Goal: Check status: Check status

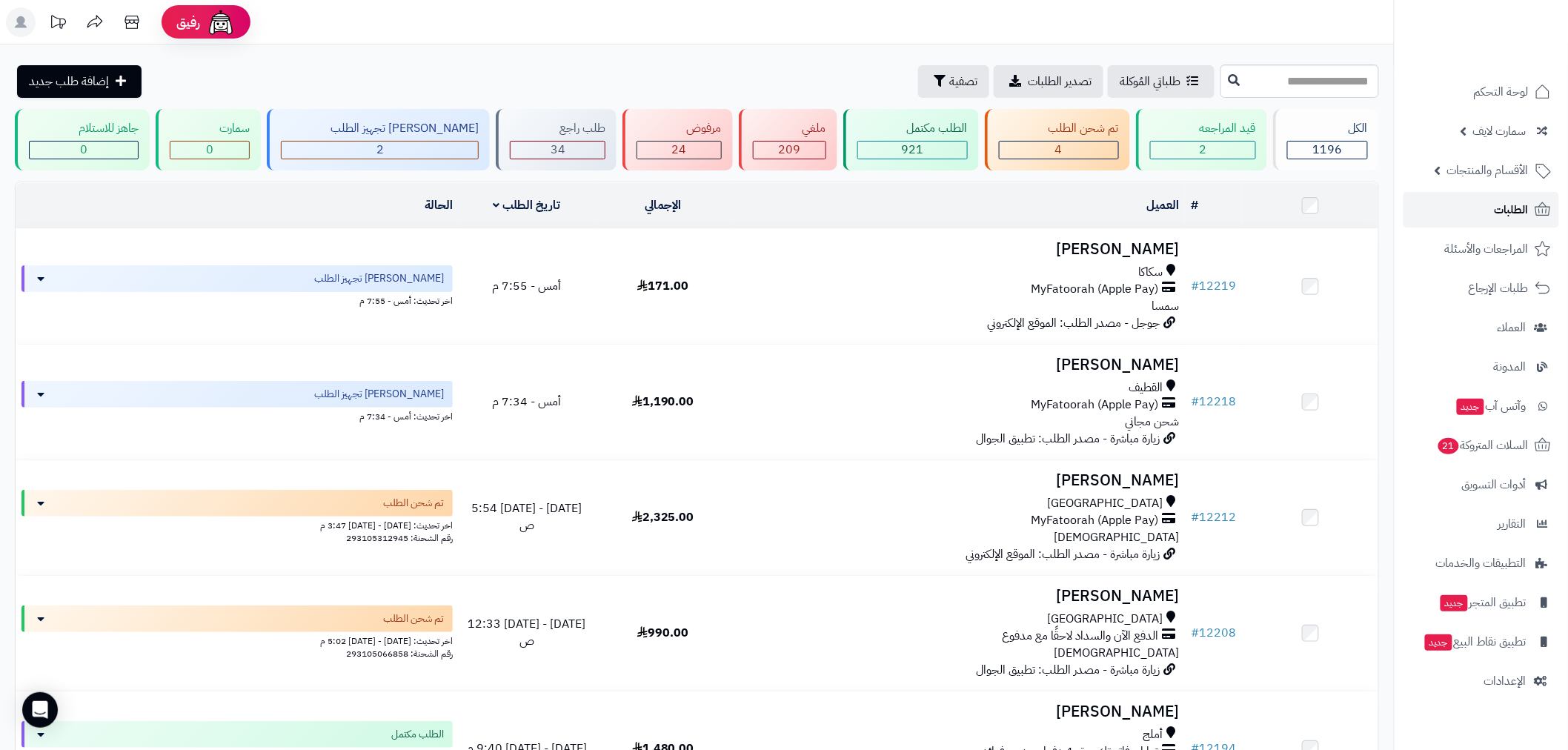
click at [1505, 210] on span "الطلبات" at bounding box center [1511, 209] width 34 height 21
click at [1486, 213] on link "الطلبات" at bounding box center [1481, 209] width 156 height 36
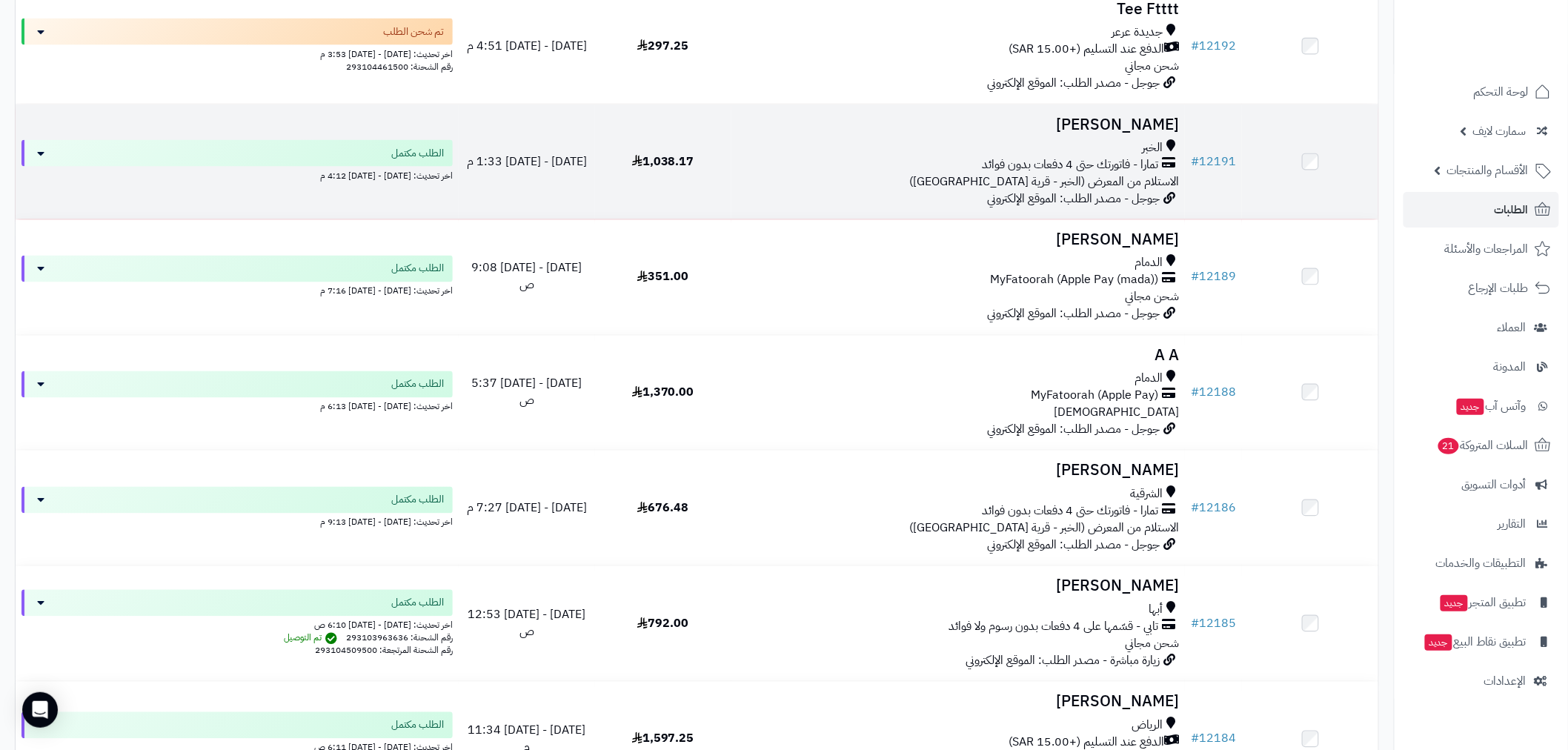
scroll to position [960, 0]
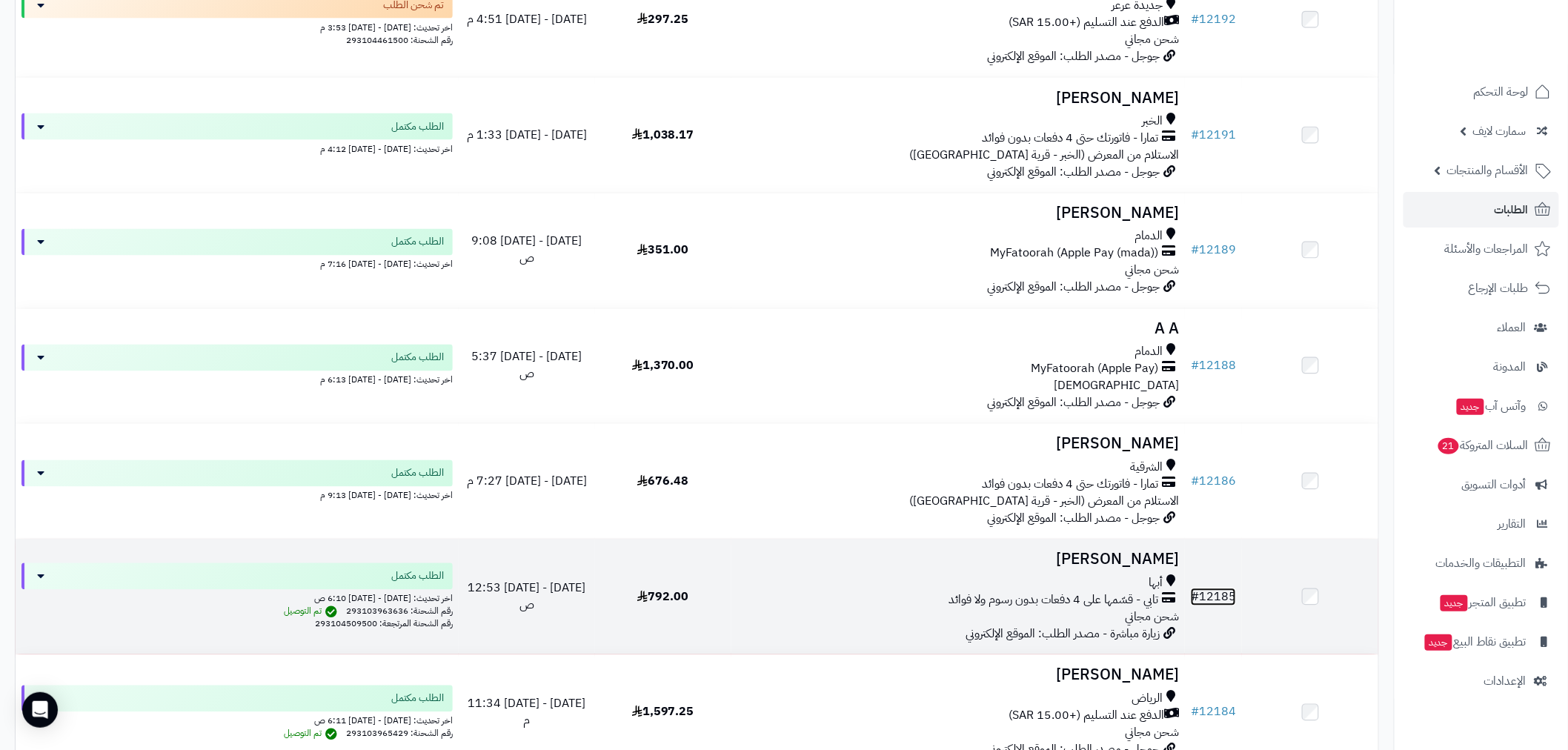
click at [1220, 595] on link "# 12185" at bounding box center [1214, 597] width 46 height 18
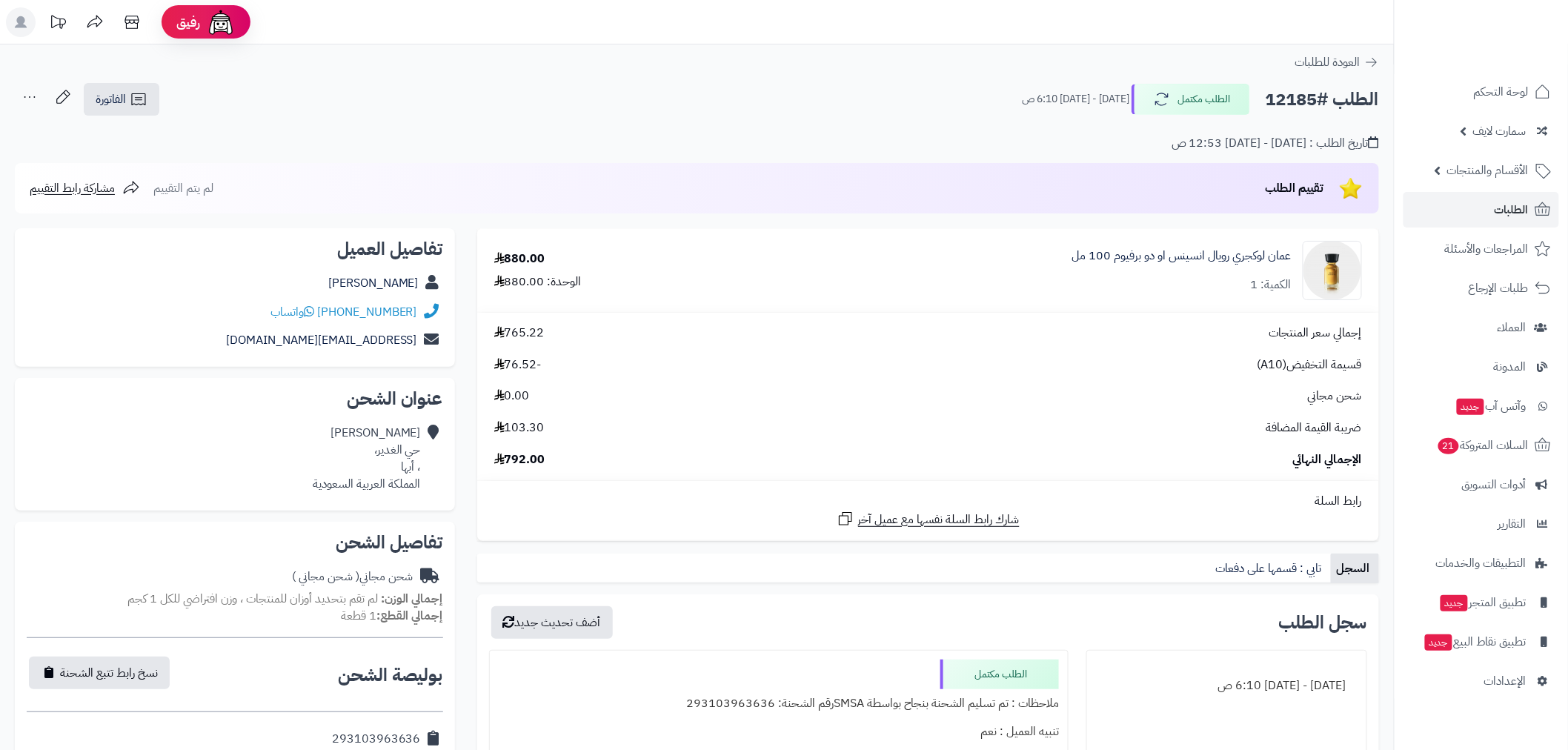
scroll to position [575, 0]
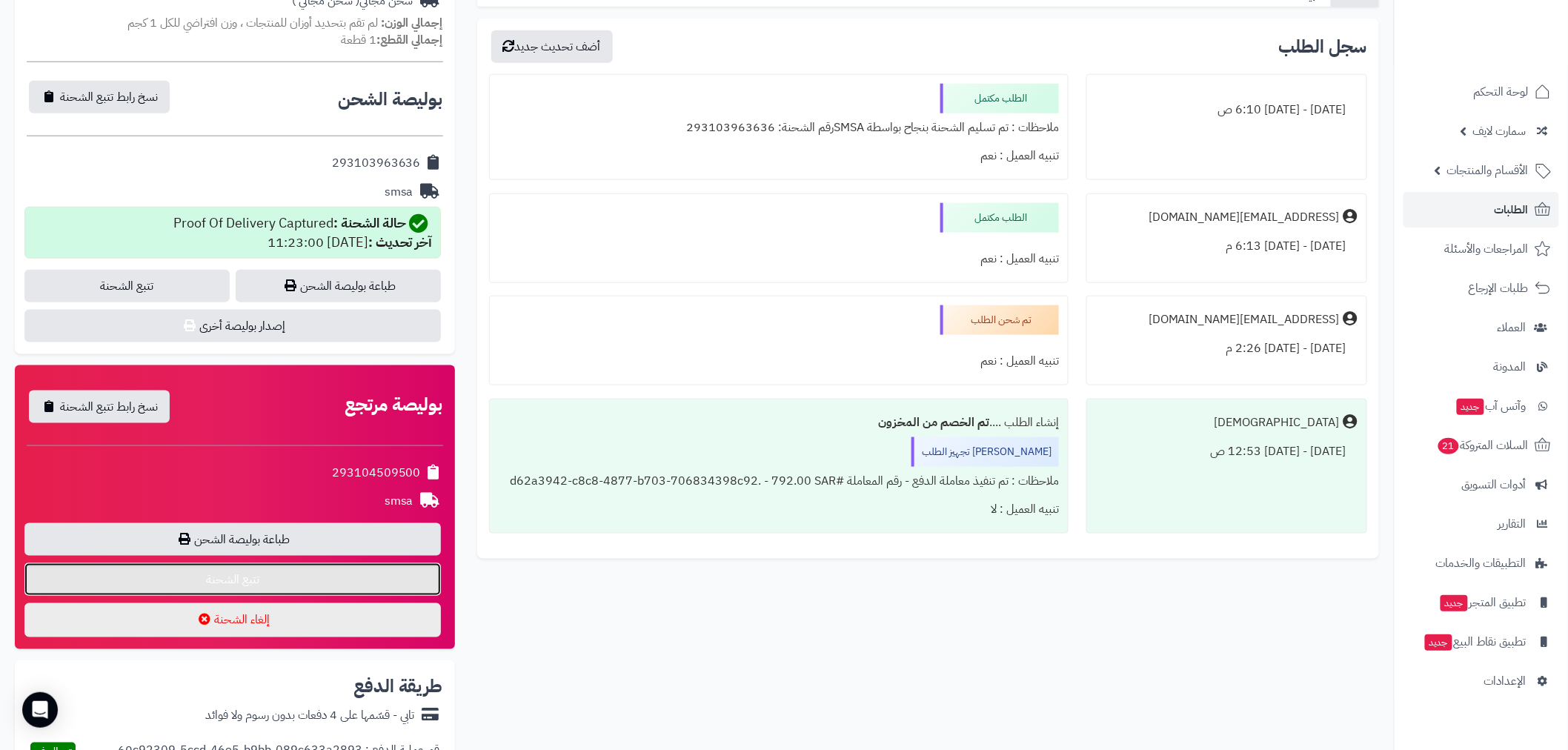
click at [291, 579] on link "تتبع الشحنة" at bounding box center [233, 579] width 417 height 33
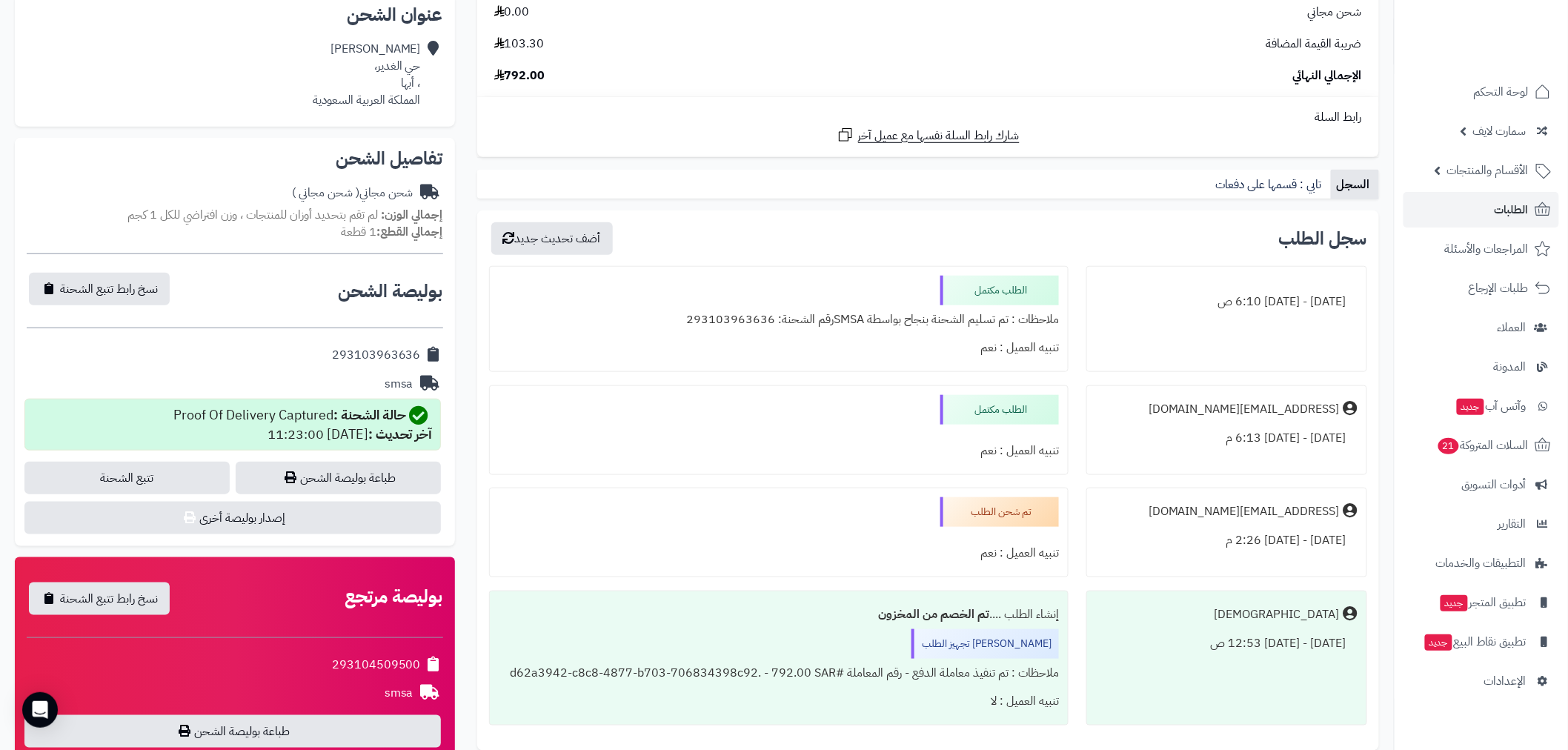
scroll to position [1098, 0]
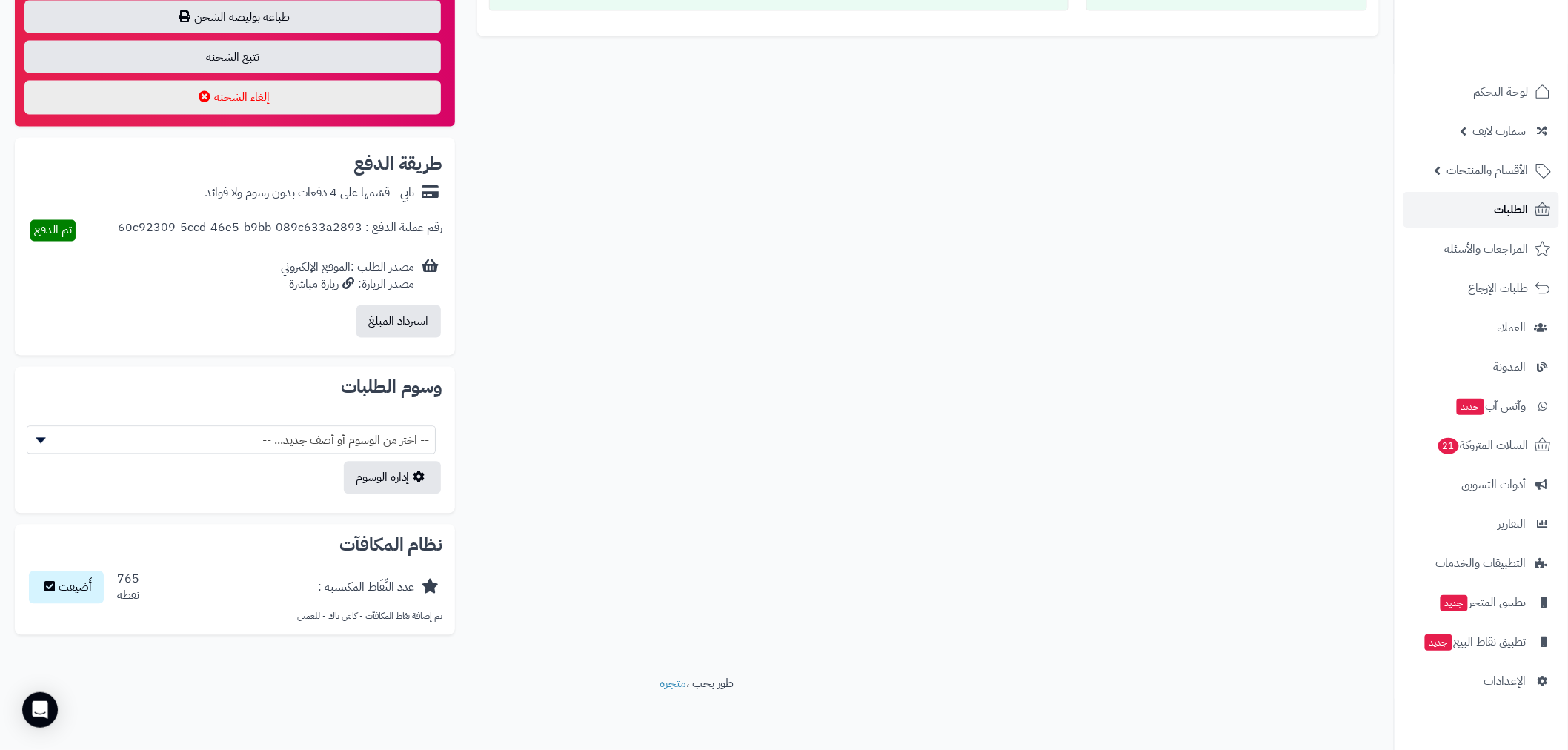
click at [1507, 210] on span "الطلبات" at bounding box center [1511, 209] width 34 height 21
